Goal: Task Accomplishment & Management: Complete application form

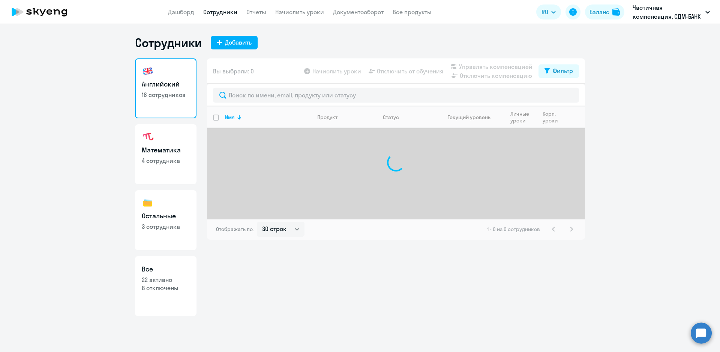
select select "30"
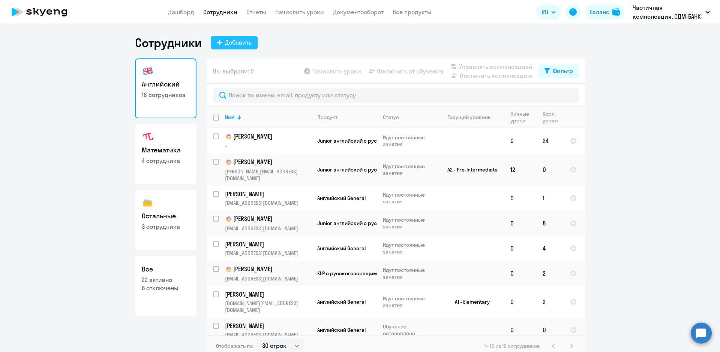
click at [229, 40] on div "Добавить" at bounding box center [238, 42] width 27 height 9
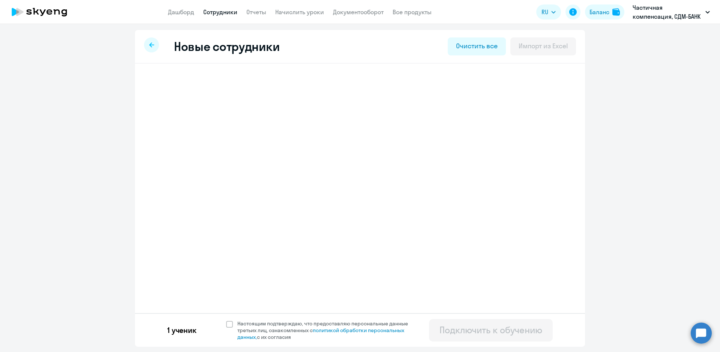
select select "english_adult_not_native_speaker"
select select "3"
click at [151, 45] on icon at bounding box center [151, 44] width 5 height 5
select select "30"
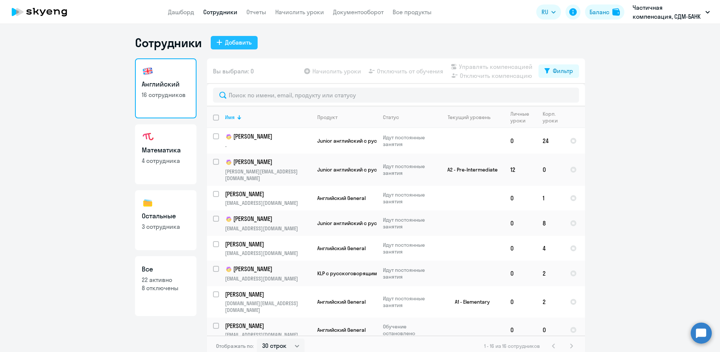
click at [243, 42] on div "Добавить" at bounding box center [238, 42] width 27 height 9
select select "english_adult_not_native_speaker"
select select "3"
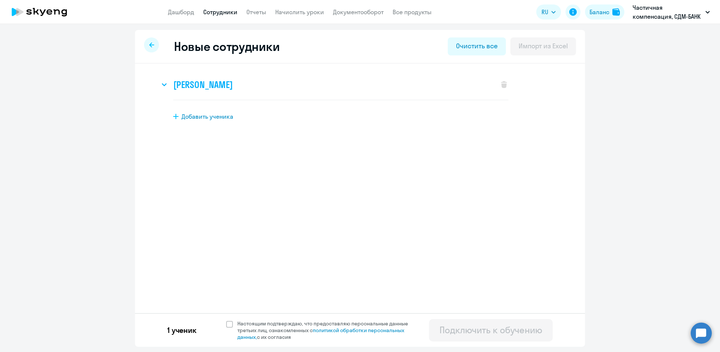
click at [163, 84] on icon at bounding box center [164, 84] width 5 height 3
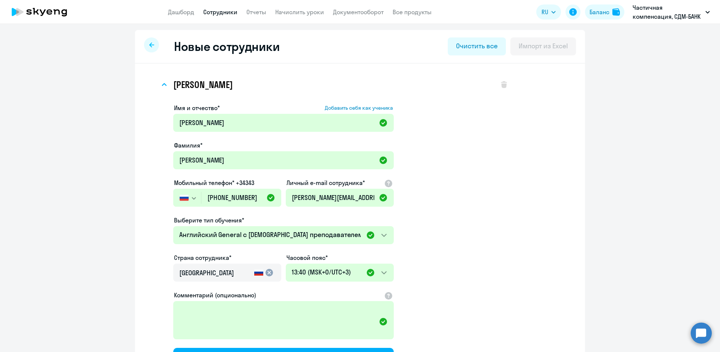
scroll to position [98, 0]
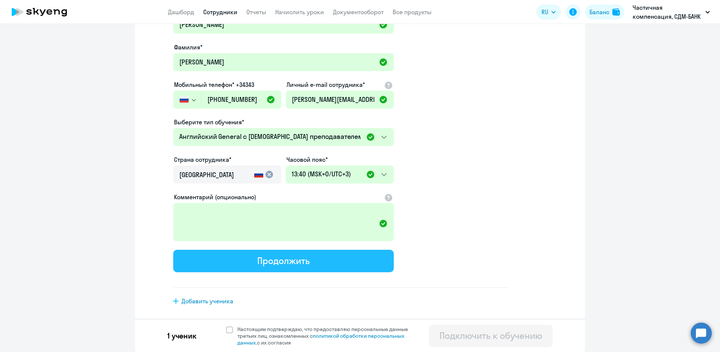
click at [271, 264] on div "Продолжить" at bounding box center [283, 261] width 52 height 12
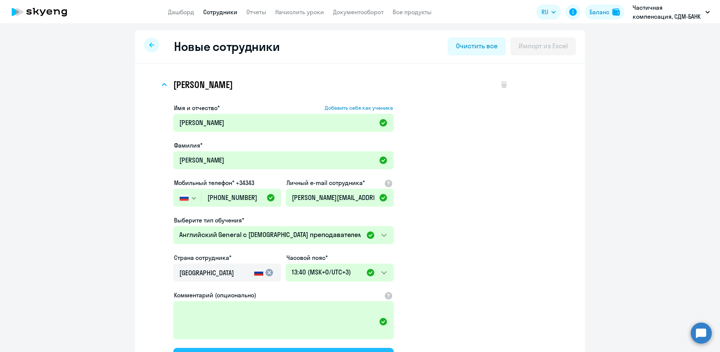
select select "english_adult_not_native_speaker"
select select "3"
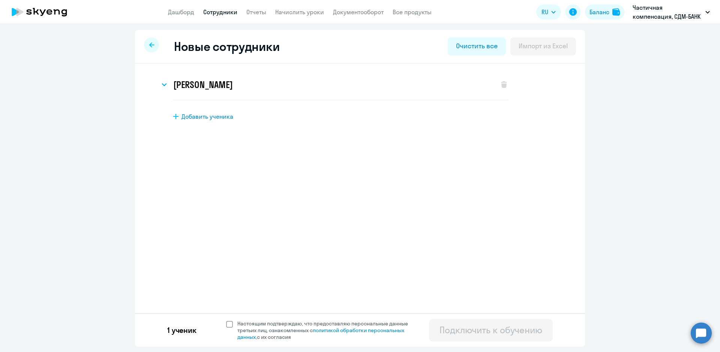
click at [228, 324] on span at bounding box center [229, 324] width 7 height 7
click at [226, 320] on input "Настоящим подтверждаю, что предоставляю персональные данные третьих лиц, ознако…" at bounding box center [226, 320] width 0 height 0
checkbox input "true"
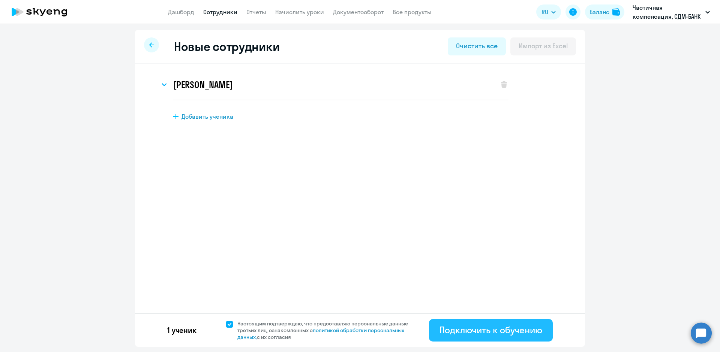
click at [499, 329] on div "Подключить к обучению" at bounding box center [490, 330] width 103 height 12
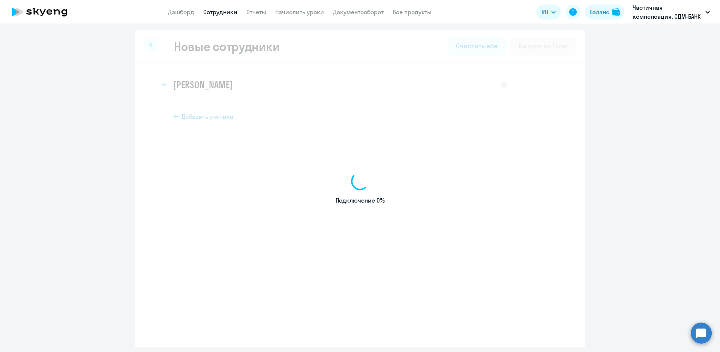
select select "english_adult_not_native_speaker"
select select "3"
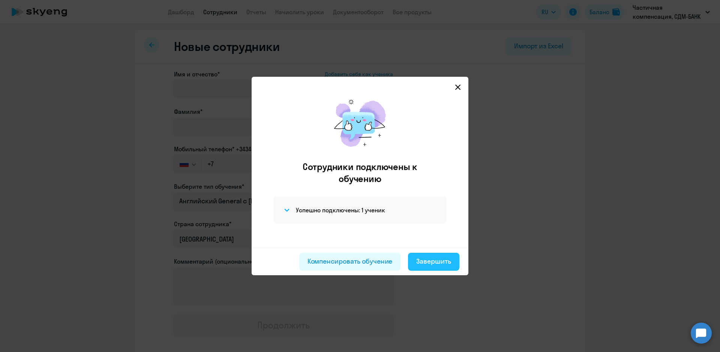
click at [439, 269] on button "Завершить" at bounding box center [433, 262] width 51 height 18
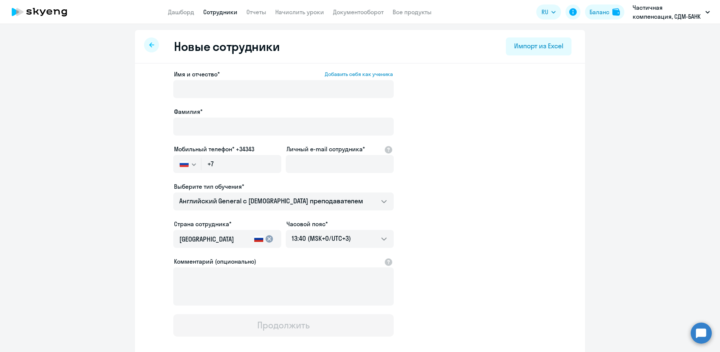
select select "30"
